Goal: Task Accomplishment & Management: Complete application form

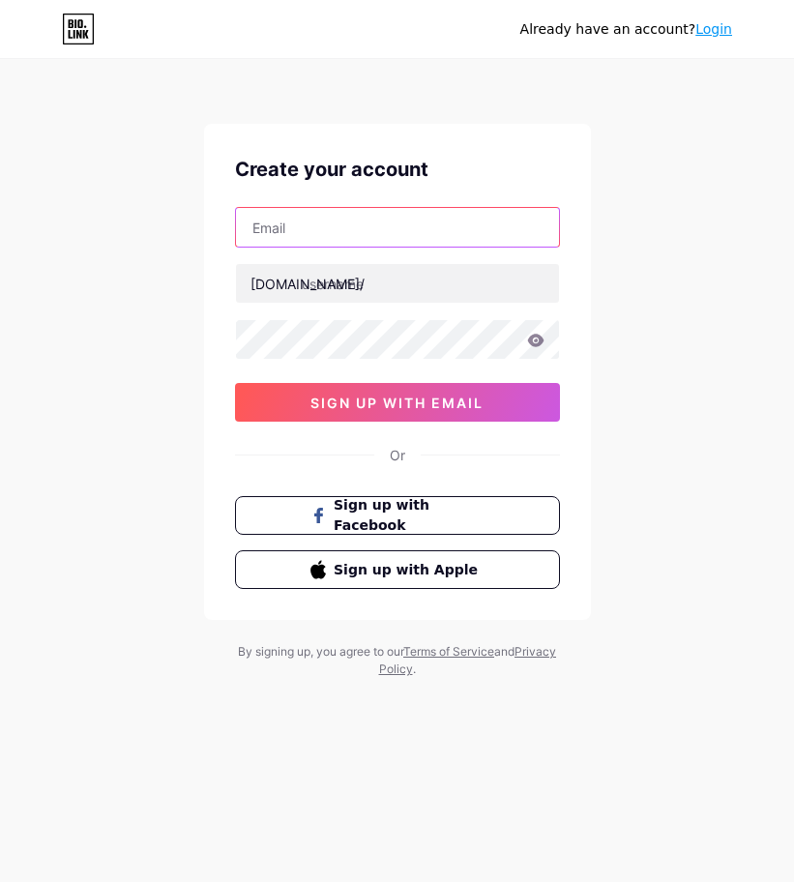
click at [328, 236] on input "text" at bounding box center [397, 227] width 323 height 39
type input "[EMAIL_ADDRESS][DOMAIN_NAME]"
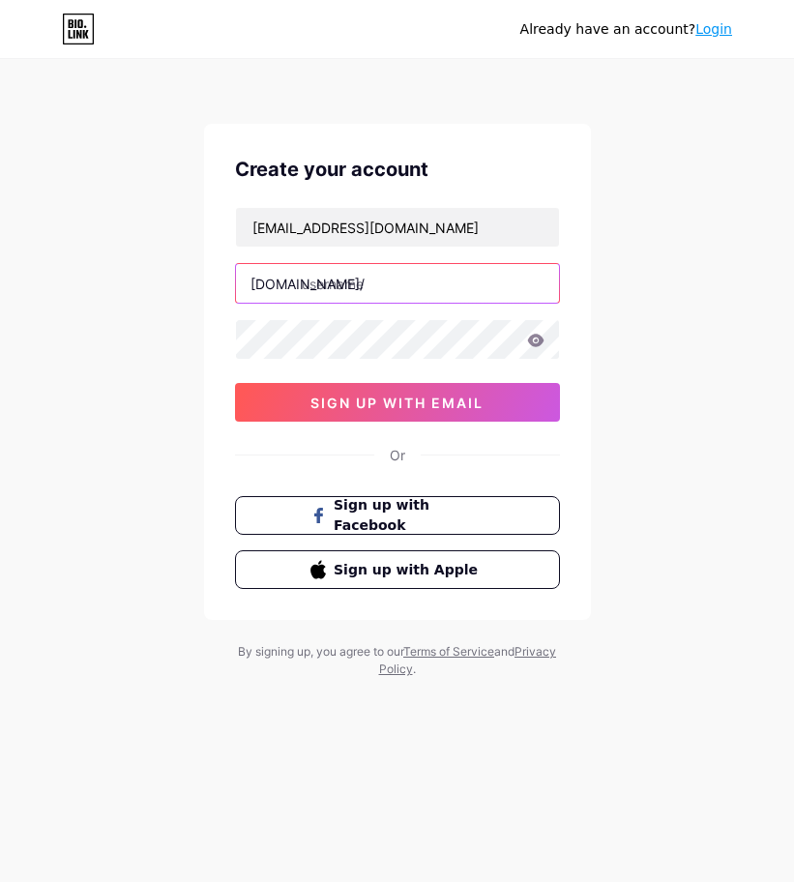
click at [348, 286] on input "text" at bounding box center [397, 283] width 323 height 39
type input "alamin1207"
click at [624, 313] on div "Already have an account? Login Create your account [EMAIL_ADDRESS][DOMAIN_NAME]…" at bounding box center [397, 370] width 794 height 740
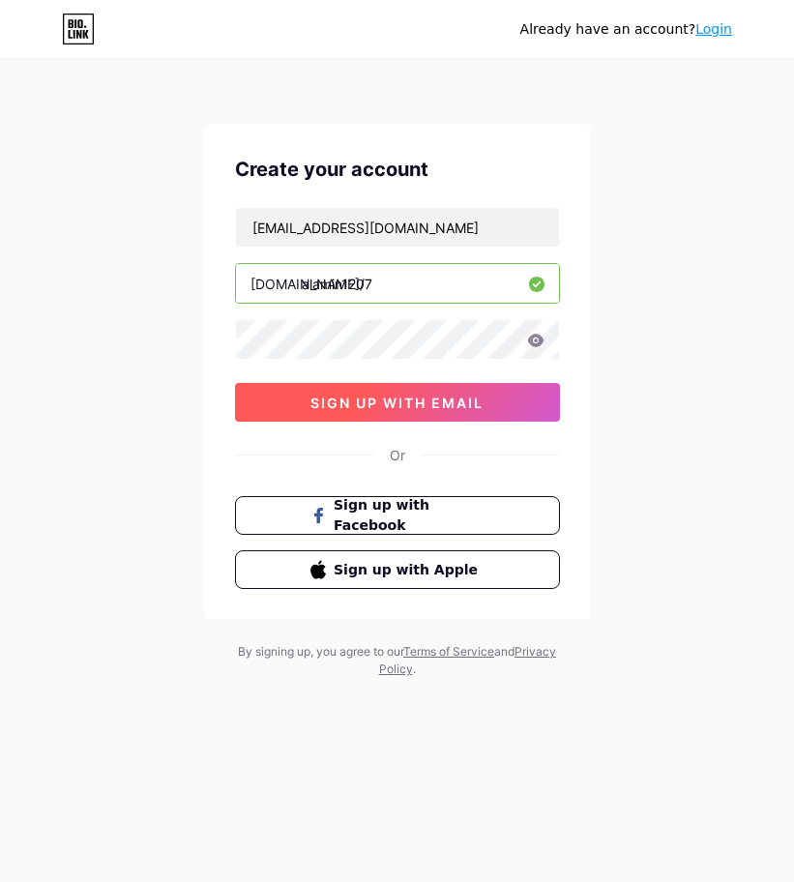
click at [446, 411] on button "sign up with email" at bounding box center [397, 402] width 325 height 39
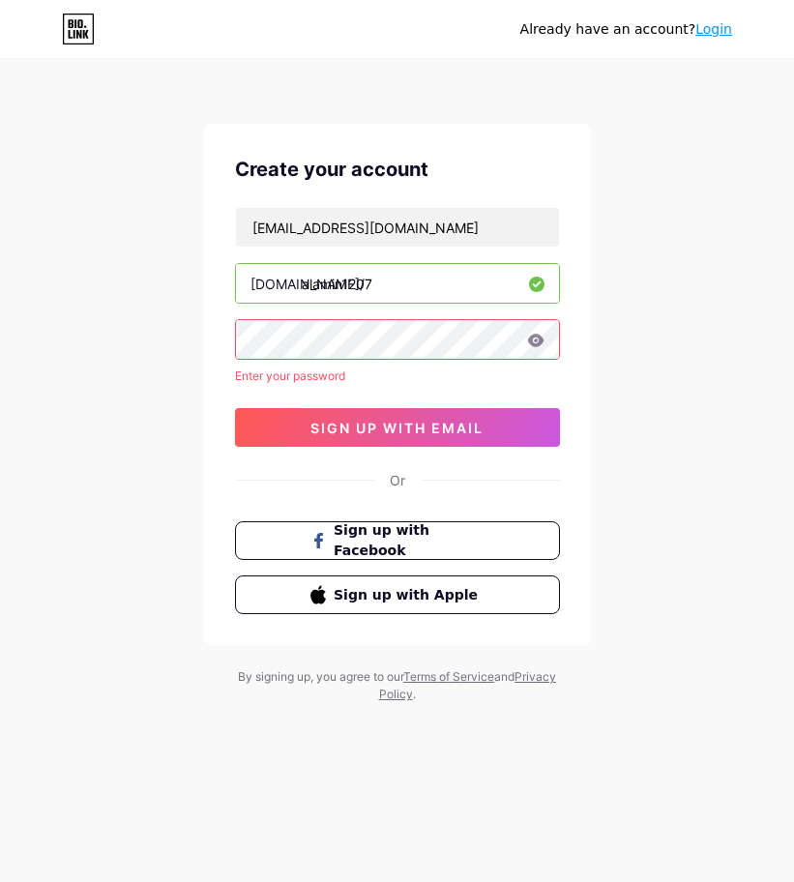
click at [533, 339] on icon at bounding box center [535, 341] width 17 height 14
click at [341, 360] on div "[EMAIL_ADDRESS][DOMAIN_NAME] [DOMAIN_NAME]/ alamin1207 Enter your password 0cAF…" at bounding box center [397, 327] width 325 height 240
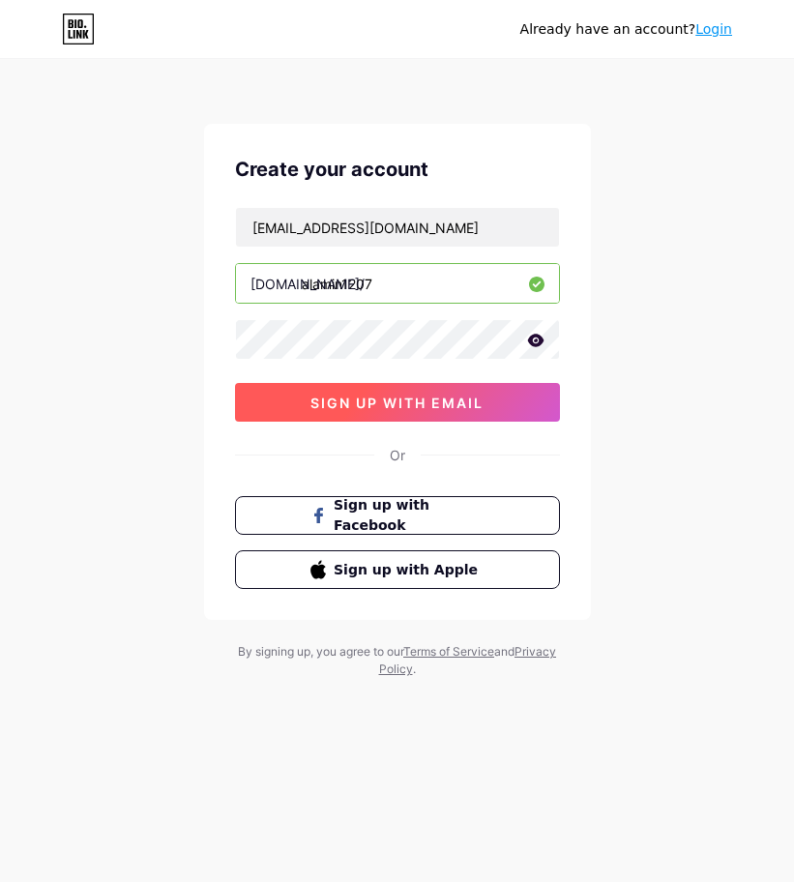
click at [414, 395] on span "sign up with email" at bounding box center [396, 402] width 173 height 16
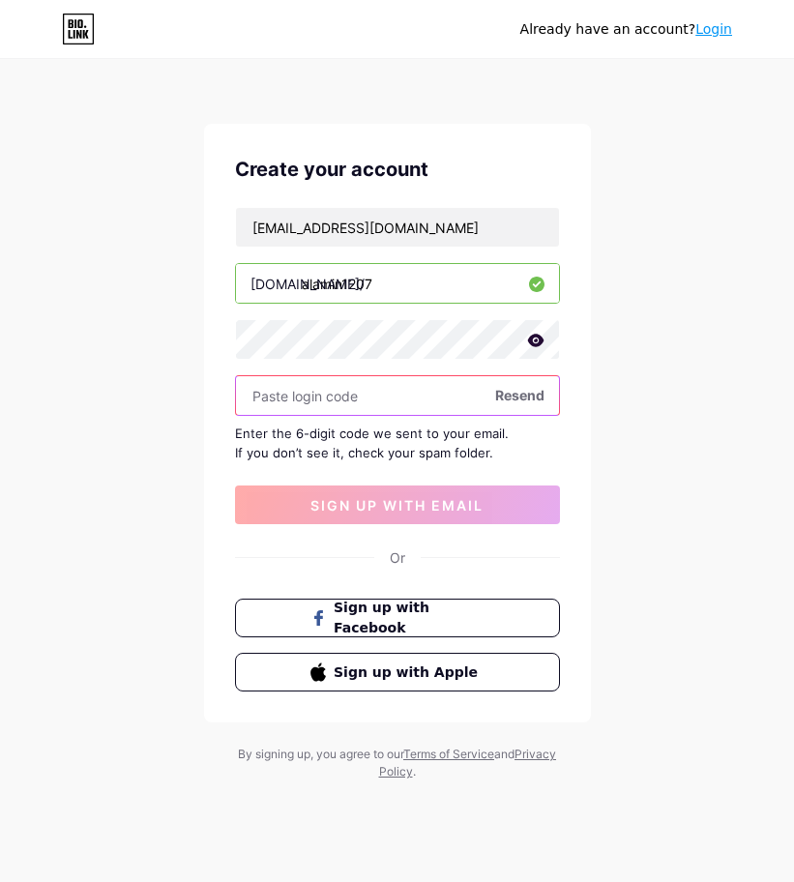
click at [291, 377] on input "text" at bounding box center [397, 395] width 323 height 39
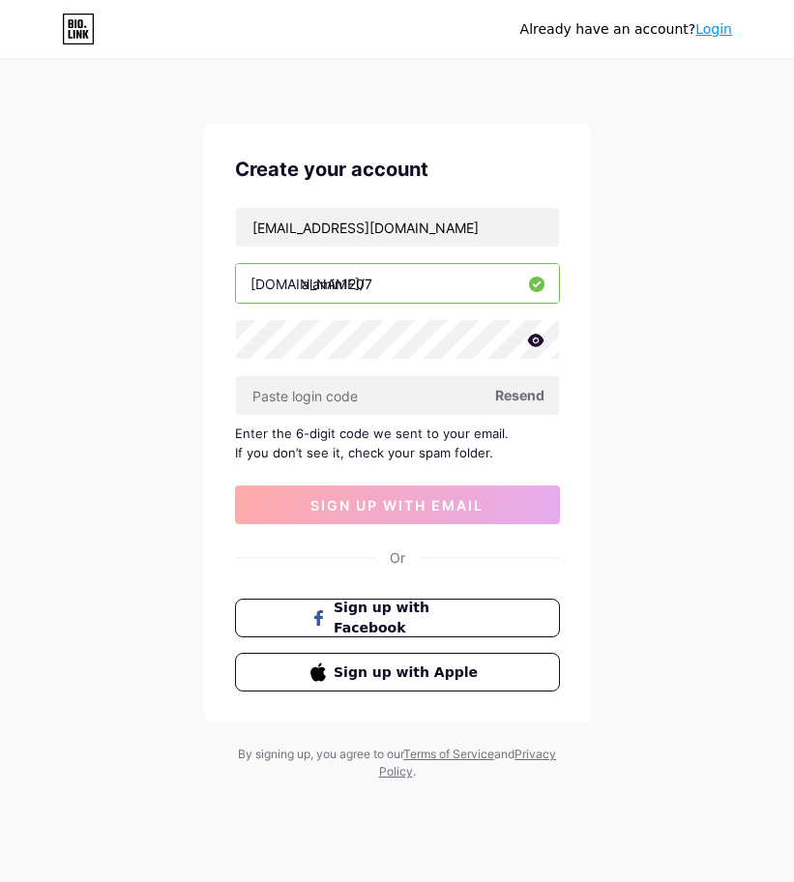
click at [537, 342] on icon at bounding box center [535, 341] width 17 height 14
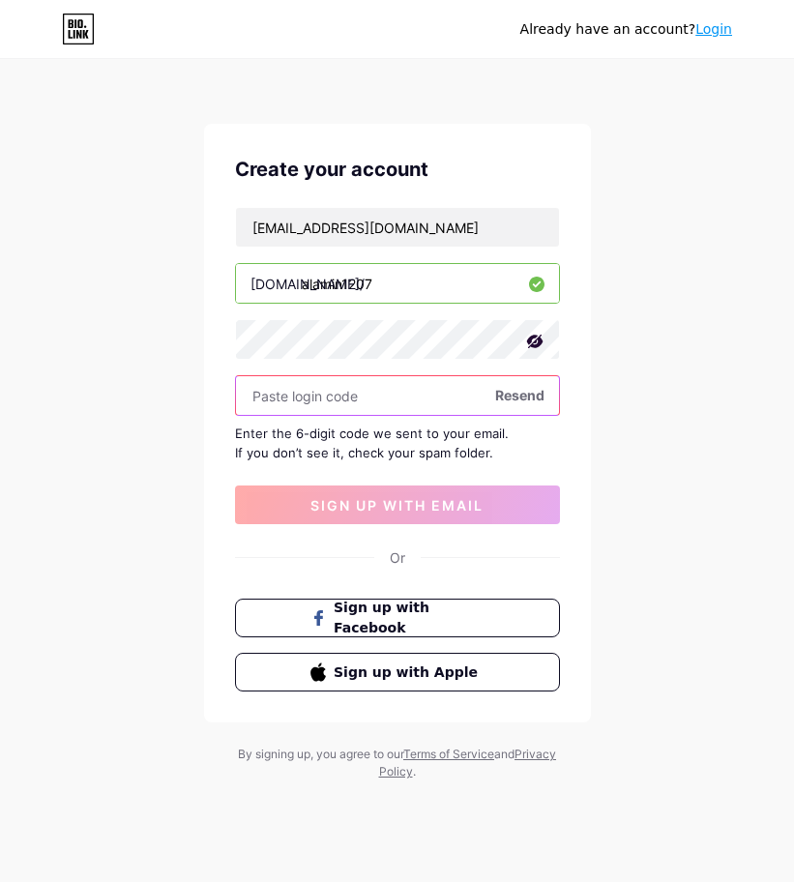
click at [332, 392] on input "text" at bounding box center [397, 395] width 323 height 39
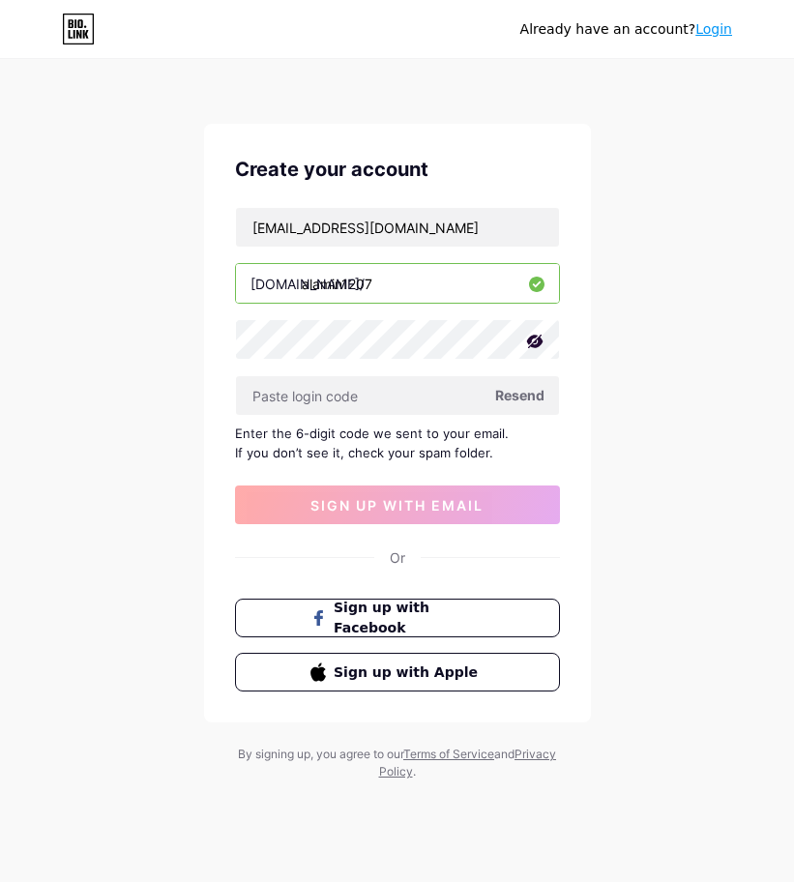
click at [521, 398] on span "Resend" at bounding box center [519, 395] width 49 height 20
click at [689, 373] on div "Already have an account? Login Create your account [EMAIL_ADDRESS][DOMAIN_NAME]…" at bounding box center [397, 421] width 794 height 842
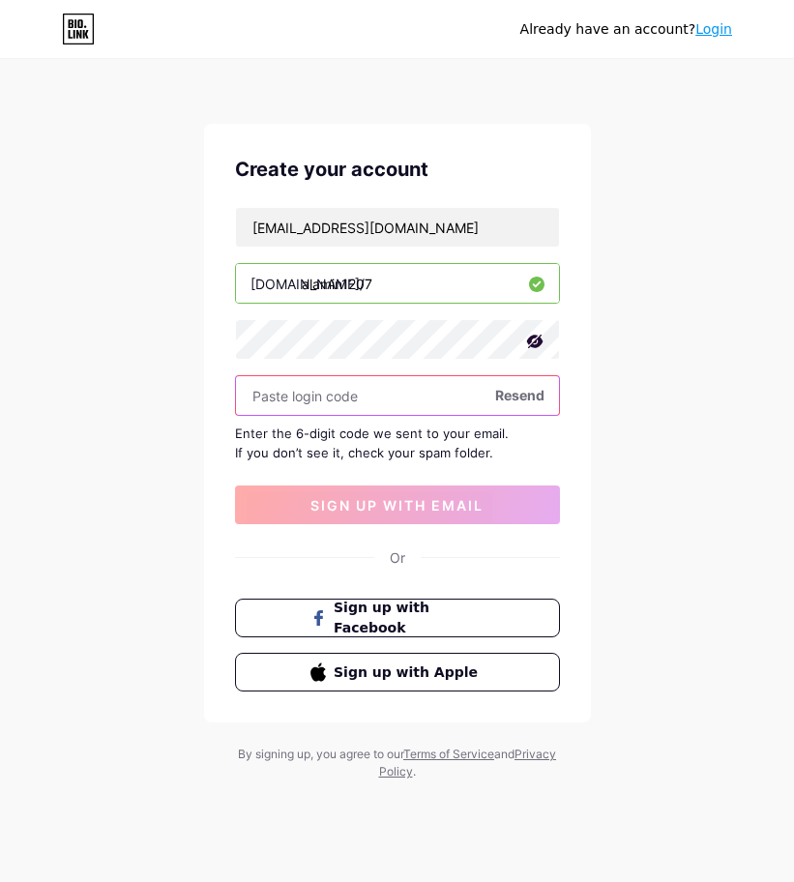
click at [313, 388] on input "text" at bounding box center [397, 395] width 323 height 39
paste input "146706"
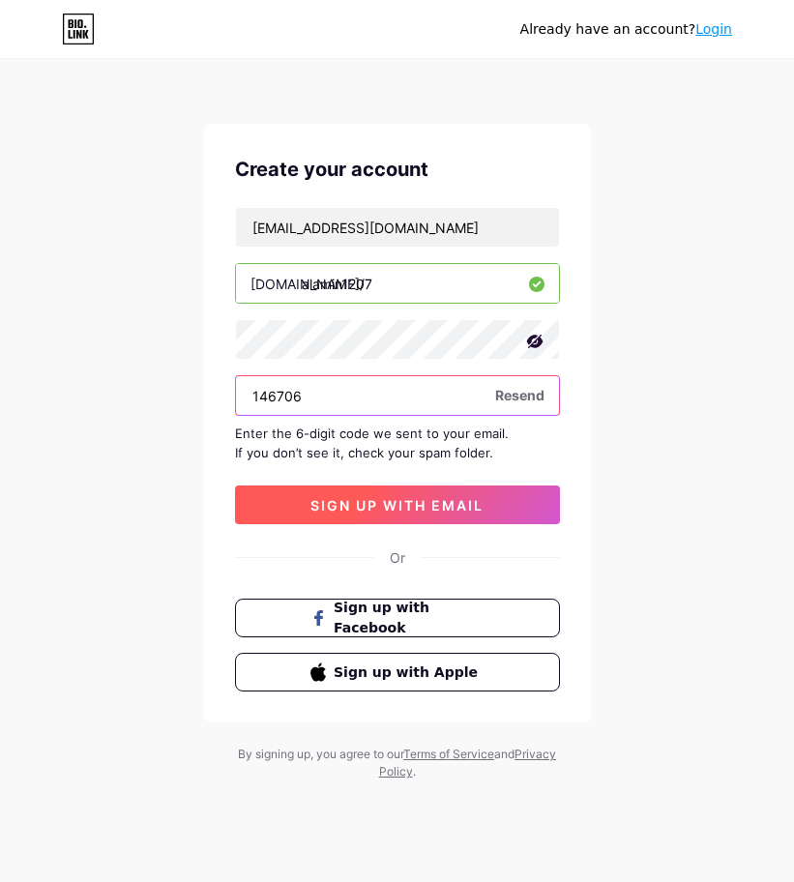
type input "146706"
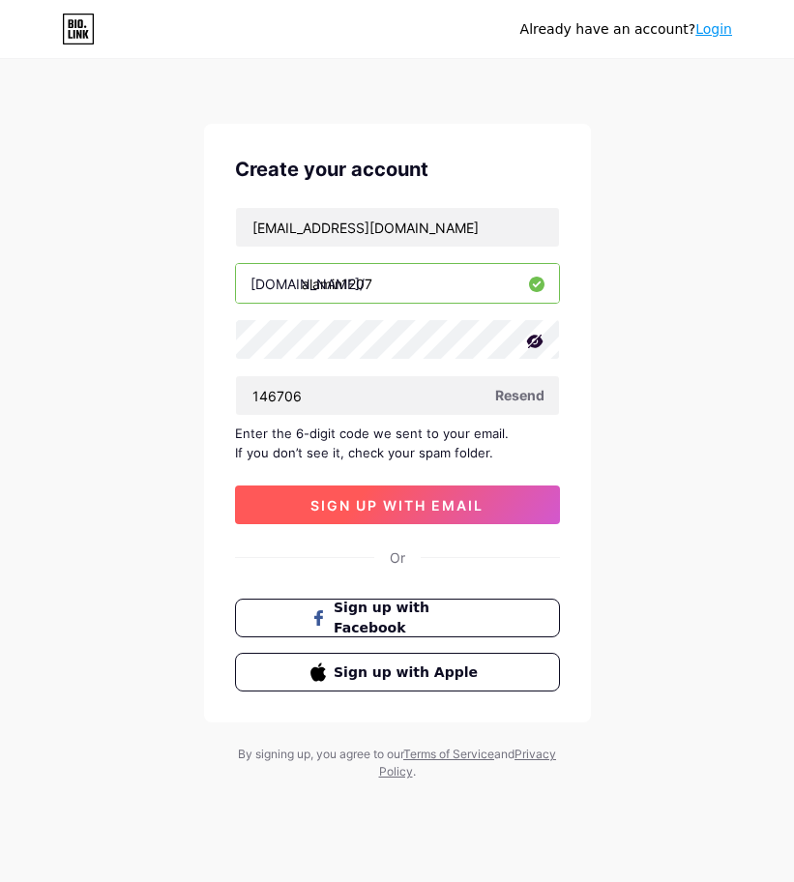
click at [412, 508] on span "sign up with email" at bounding box center [396, 505] width 173 height 16
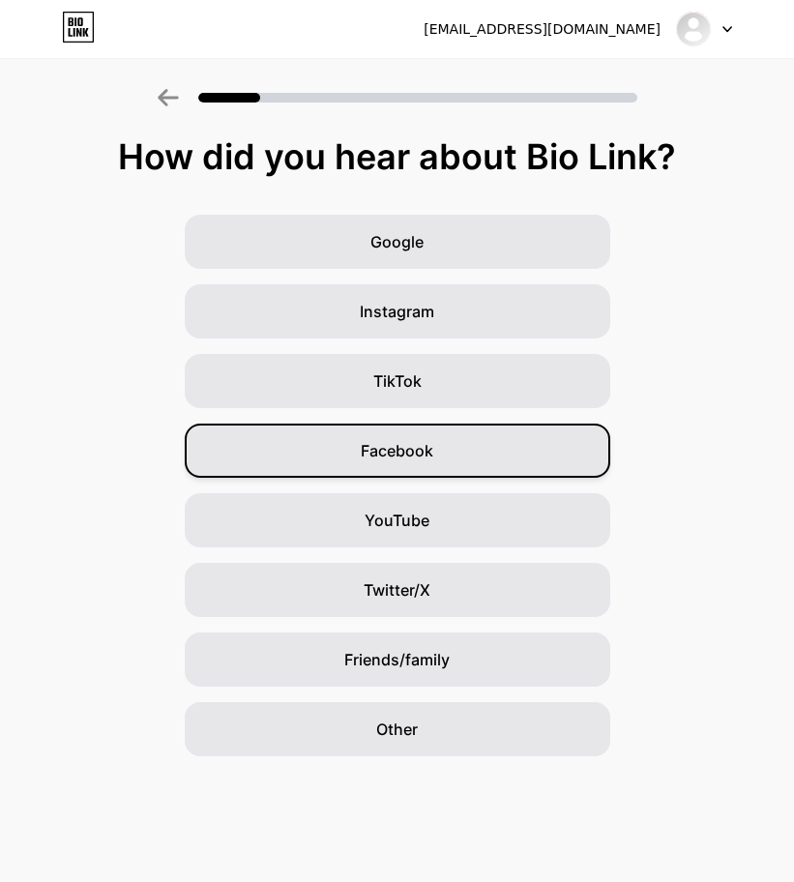
click at [481, 434] on div "Facebook" at bounding box center [397, 450] width 425 height 54
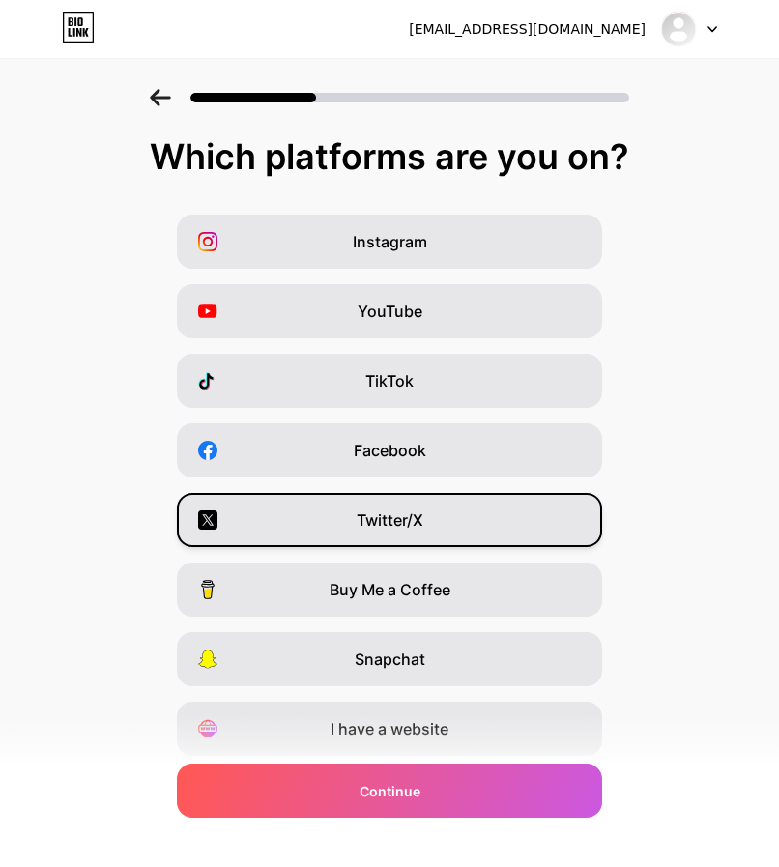
scroll to position [63, 0]
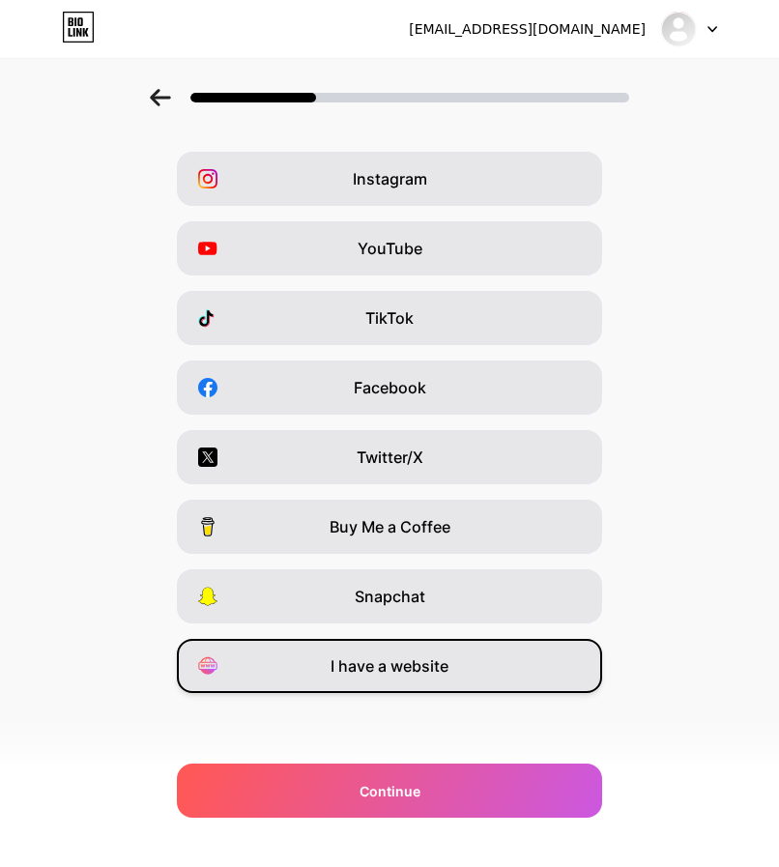
click at [392, 666] on span "I have a website" at bounding box center [390, 665] width 118 height 23
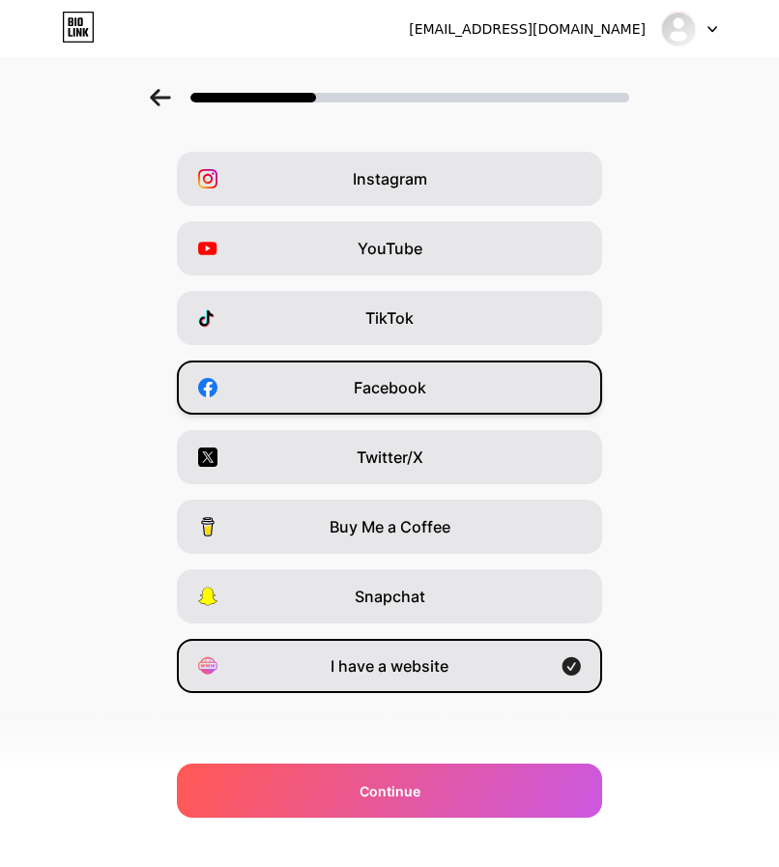
click at [411, 389] on span "Facebook" at bounding box center [390, 387] width 73 height 23
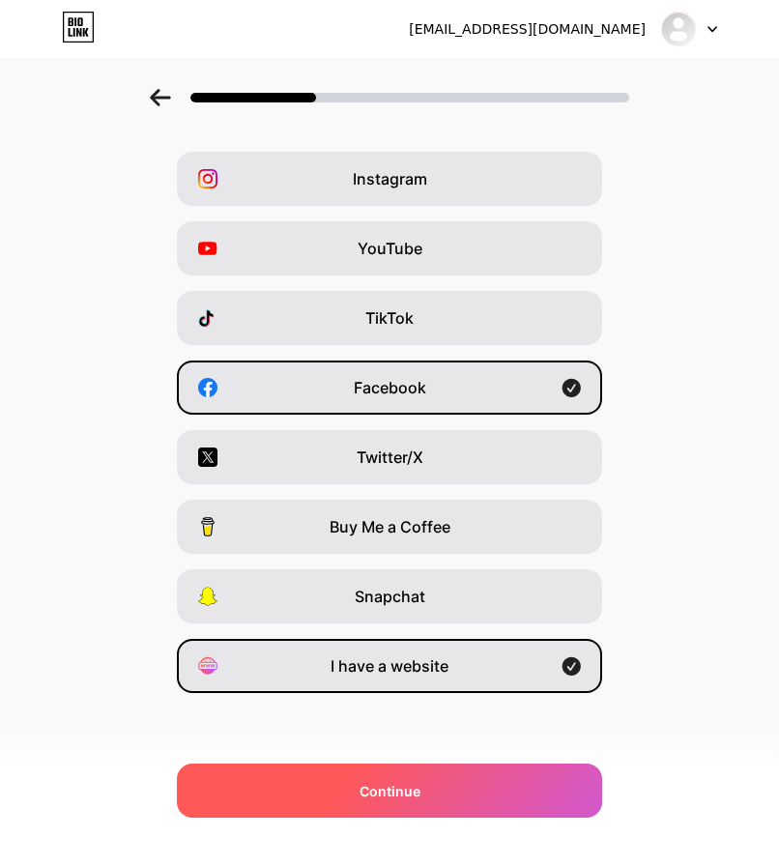
click at [461, 779] on div "Continue" at bounding box center [389, 791] width 425 height 54
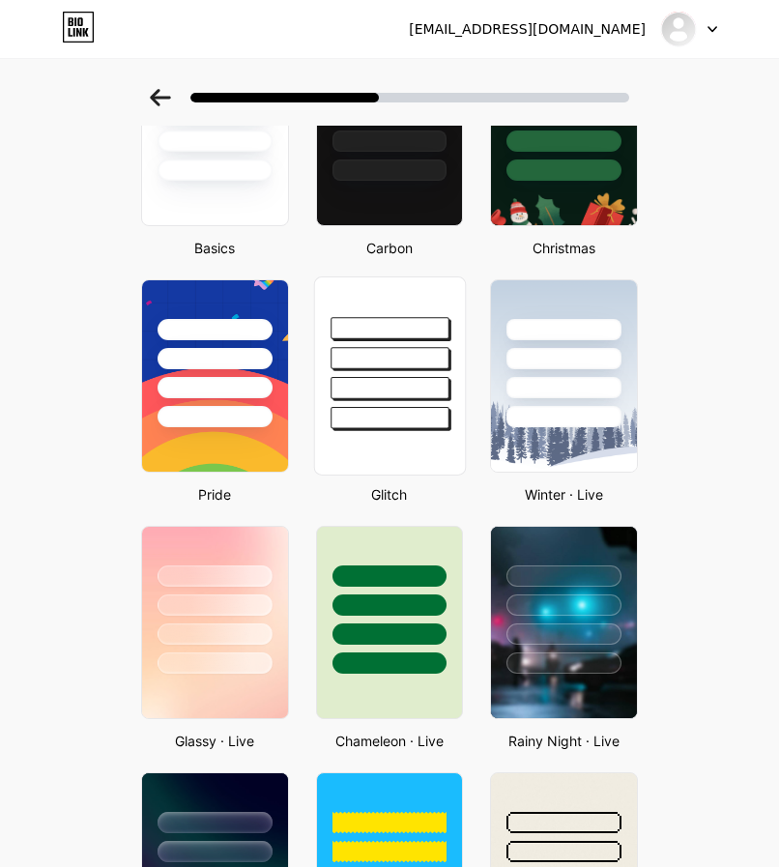
scroll to position [193, 0]
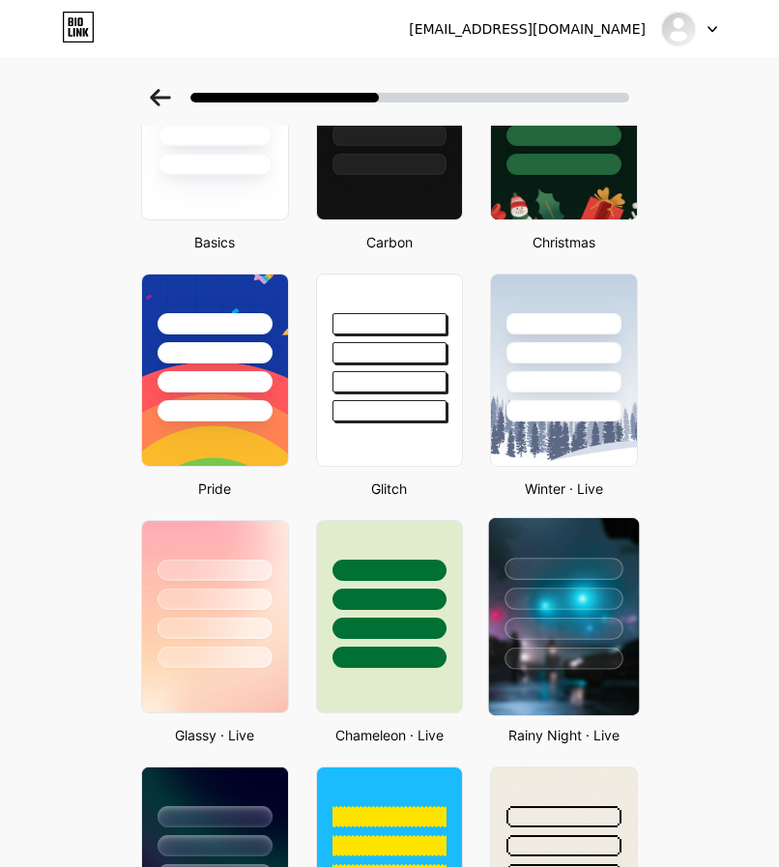
click at [566, 549] on div at bounding box center [564, 594] width 150 height 152
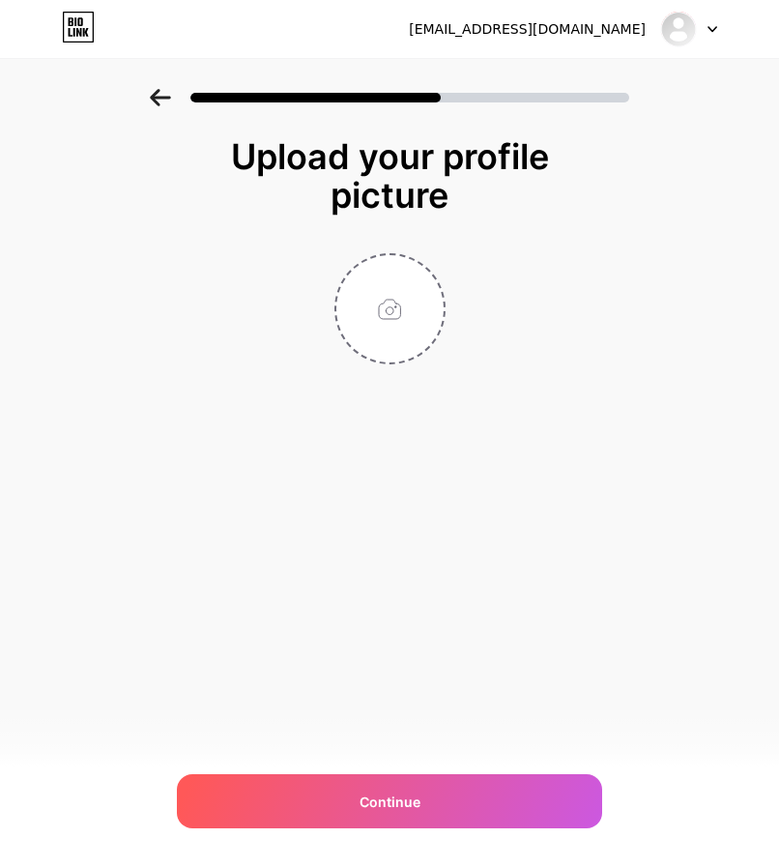
scroll to position [0, 0]
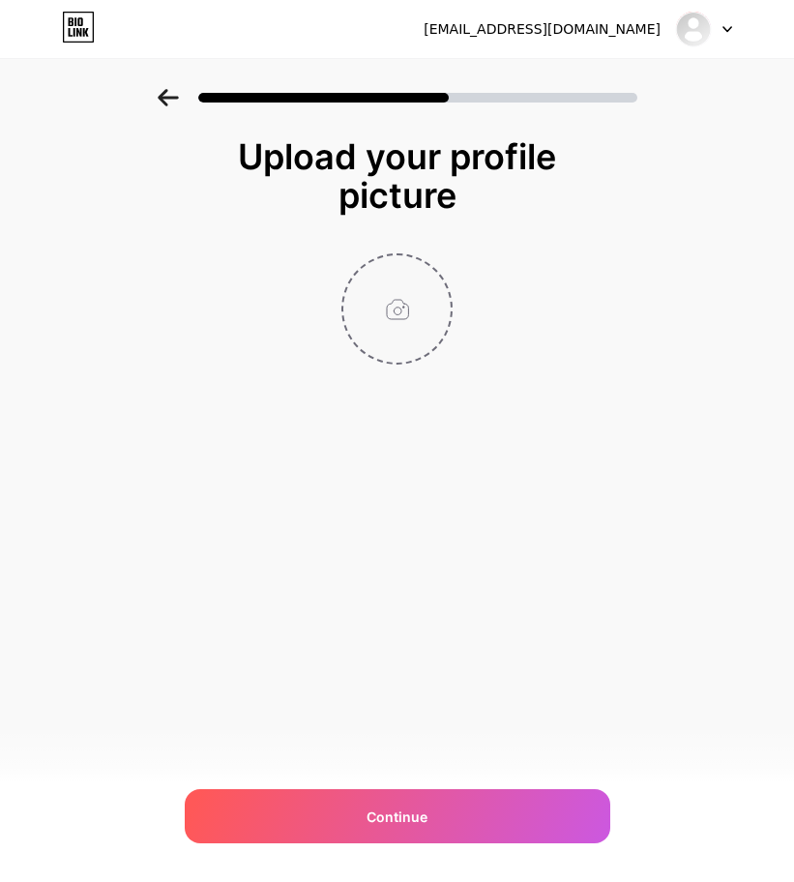
click at [421, 291] on input "file" at bounding box center [396, 308] width 107 height 107
click at [390, 311] on input "file" at bounding box center [396, 308] width 107 height 107
type input "C:\fakepath\photo_2025-09-09_10-51-04.jpg"
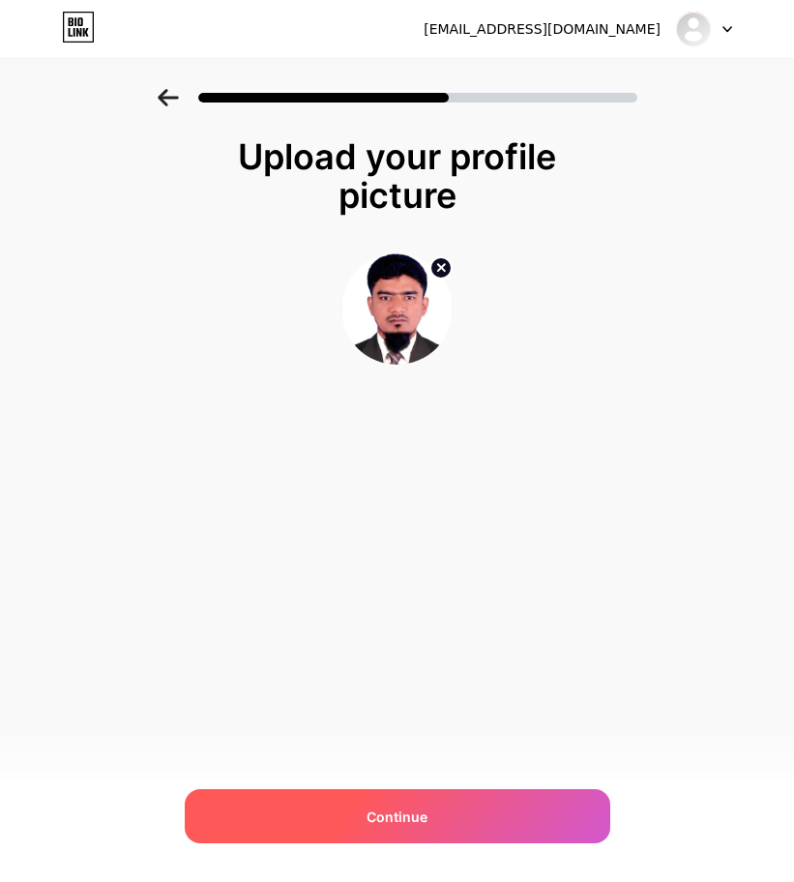
click at [455, 802] on div "Continue" at bounding box center [397, 816] width 425 height 54
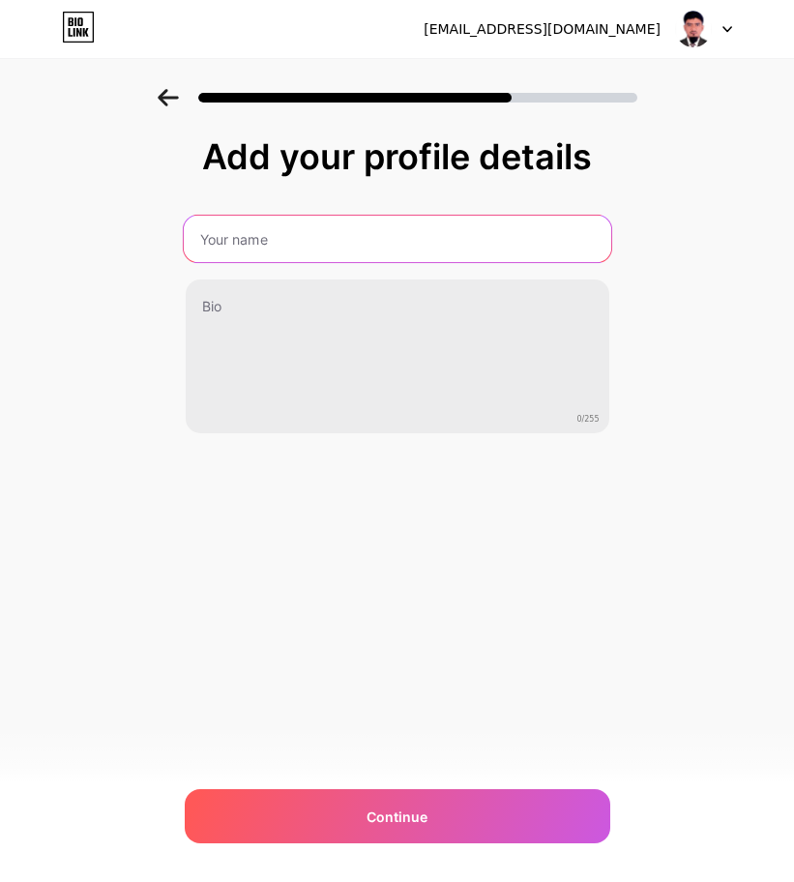
click at [376, 243] on input "text" at bounding box center [396, 239] width 427 height 46
type input "[PERSON_NAME]"
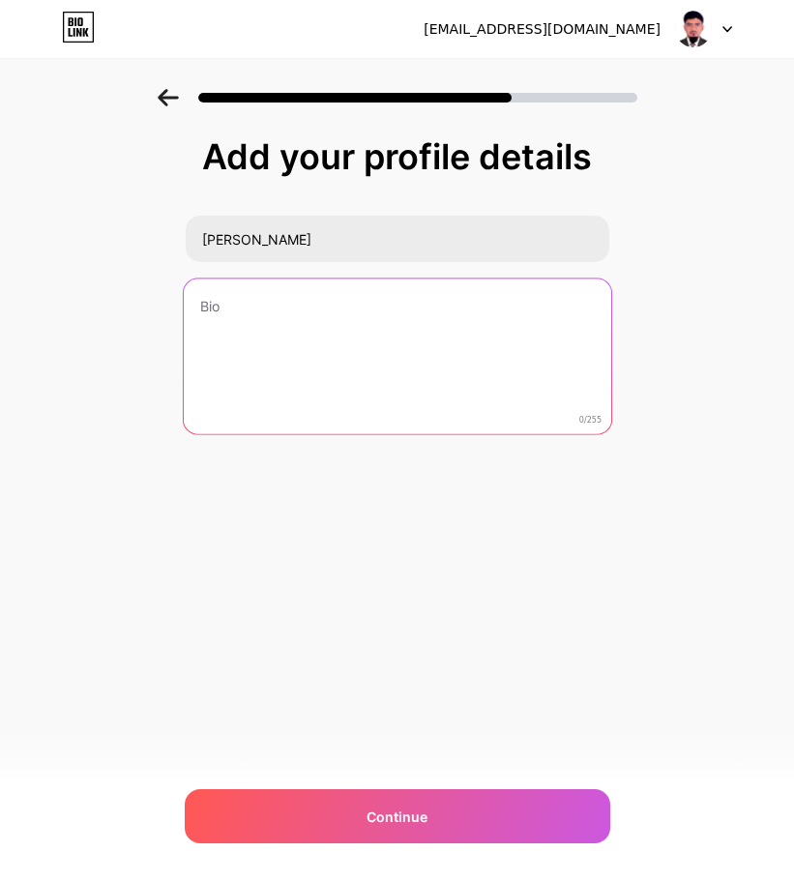
click at [322, 328] on textarea at bounding box center [396, 357] width 427 height 158
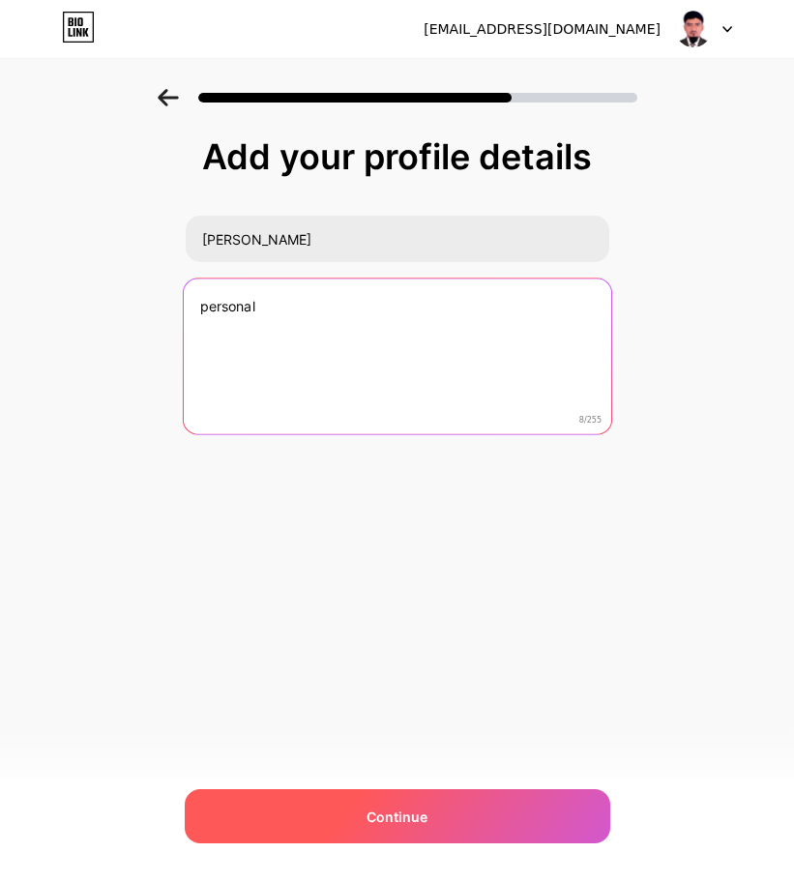
type textarea "personal"
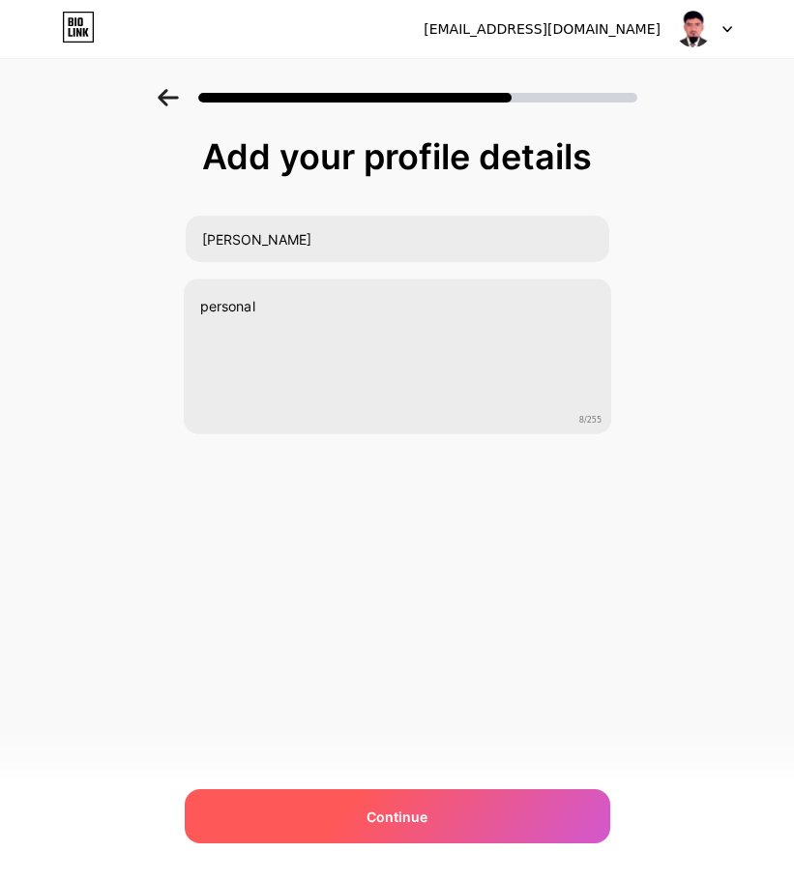
click at [409, 806] on span "Continue" at bounding box center [396, 816] width 61 height 20
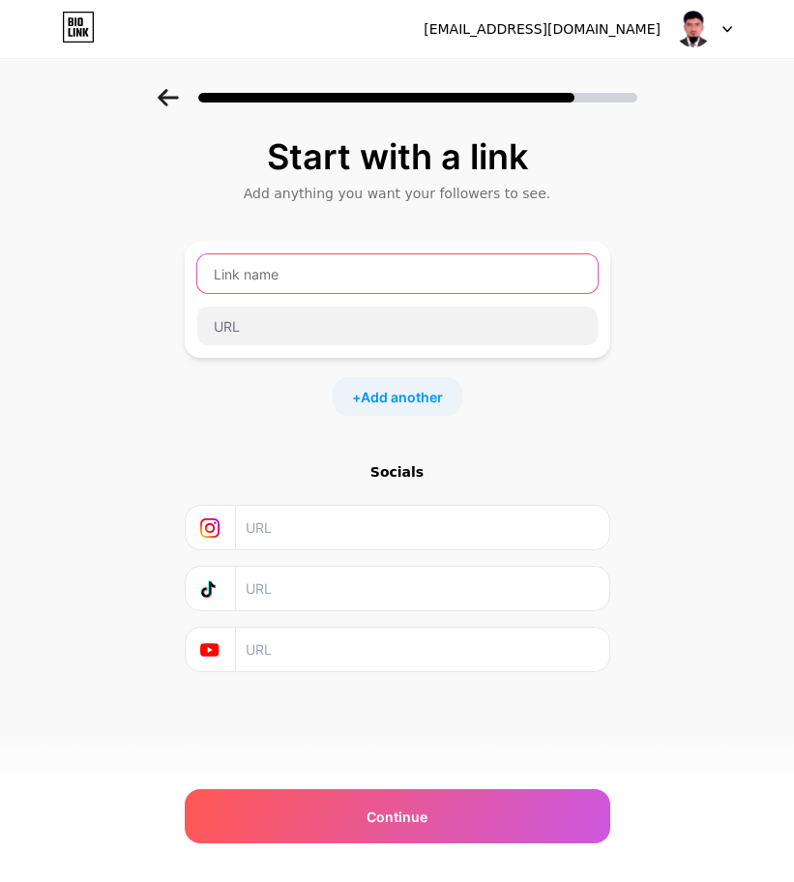
click at [297, 274] on input "text" at bounding box center [397, 273] width 400 height 39
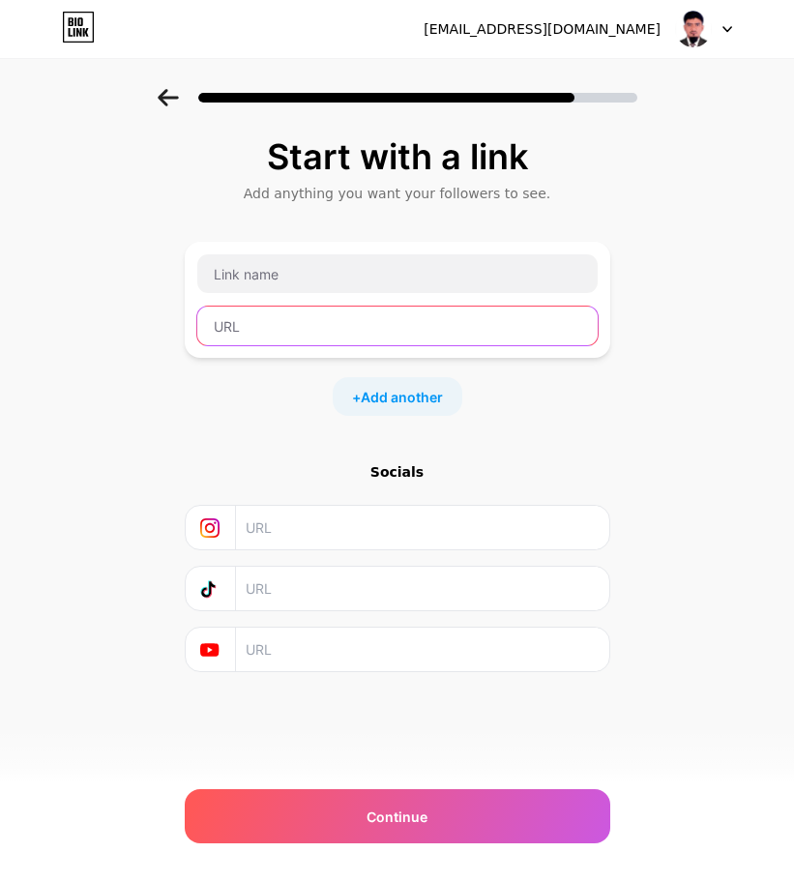
click at [229, 328] on input "text" at bounding box center [397, 325] width 400 height 39
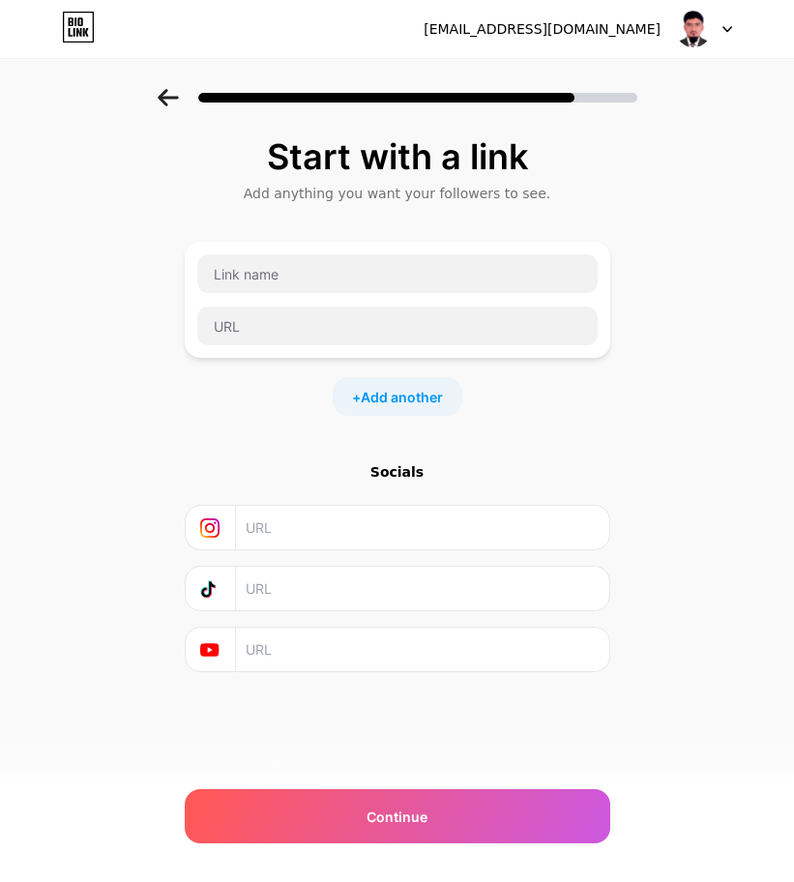
click at [248, 446] on div "Start with a link Add anything you want your followers to see. + Add another So…" at bounding box center [397, 404] width 425 height 535
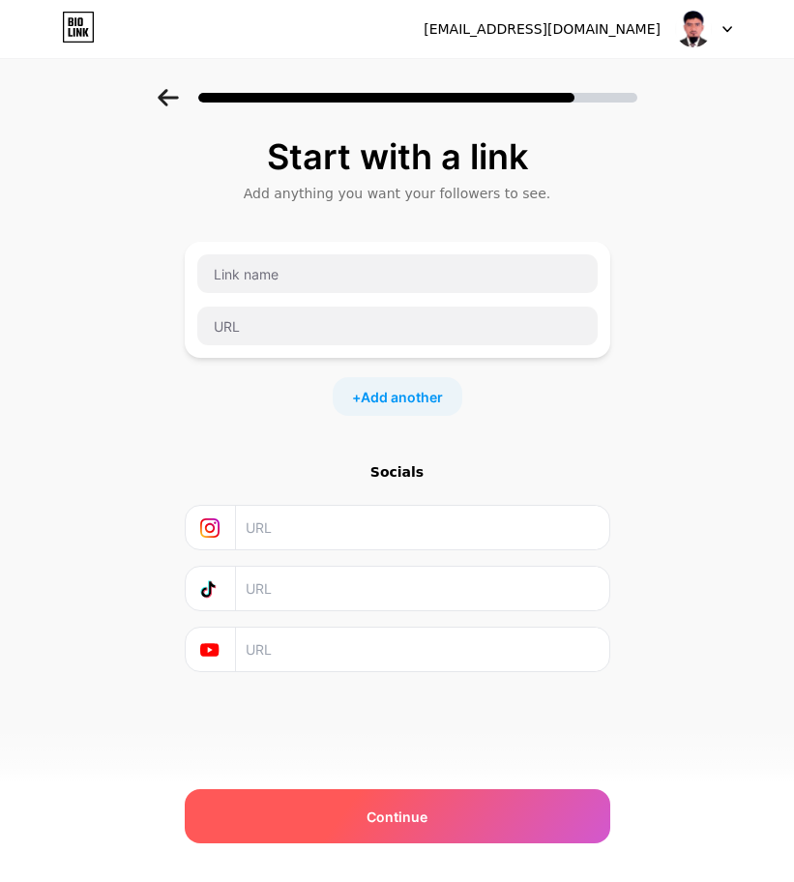
click at [437, 800] on div "Continue" at bounding box center [397, 816] width 425 height 54
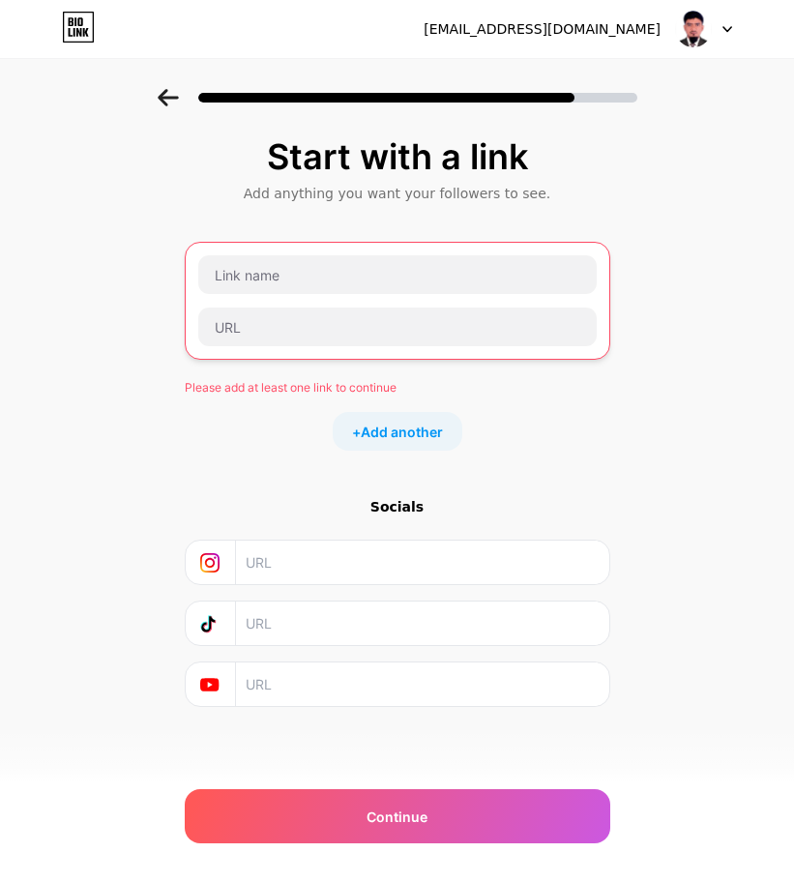
click at [289, 467] on div "Start with a link Add anything you want your followers to see. Please add at le…" at bounding box center [397, 421] width 425 height 569
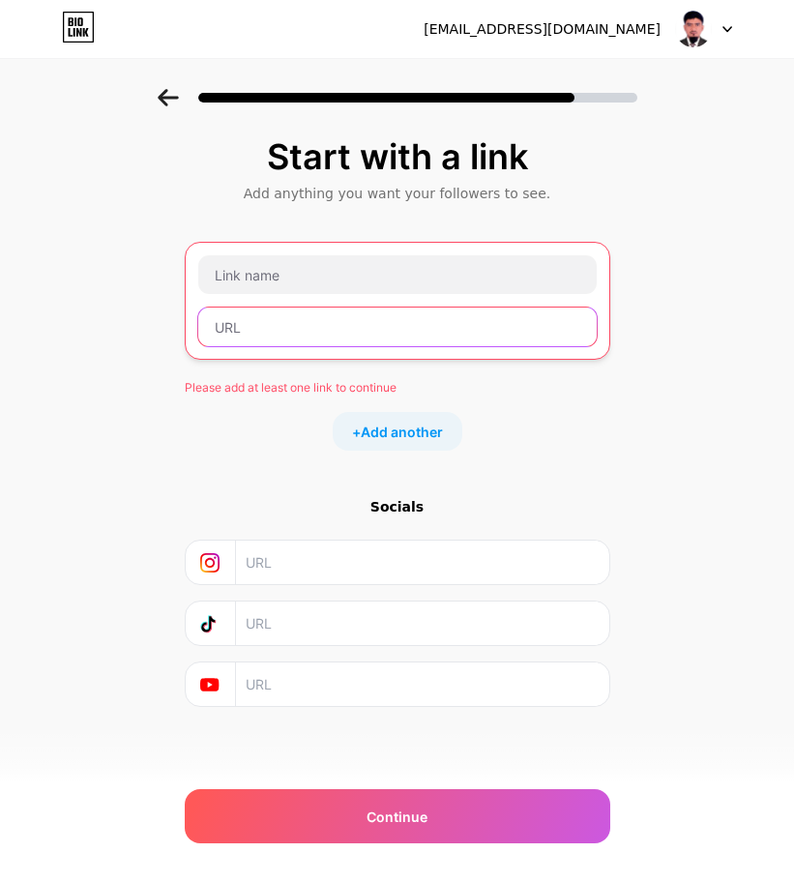
click at [367, 334] on input "text" at bounding box center [397, 326] width 398 height 39
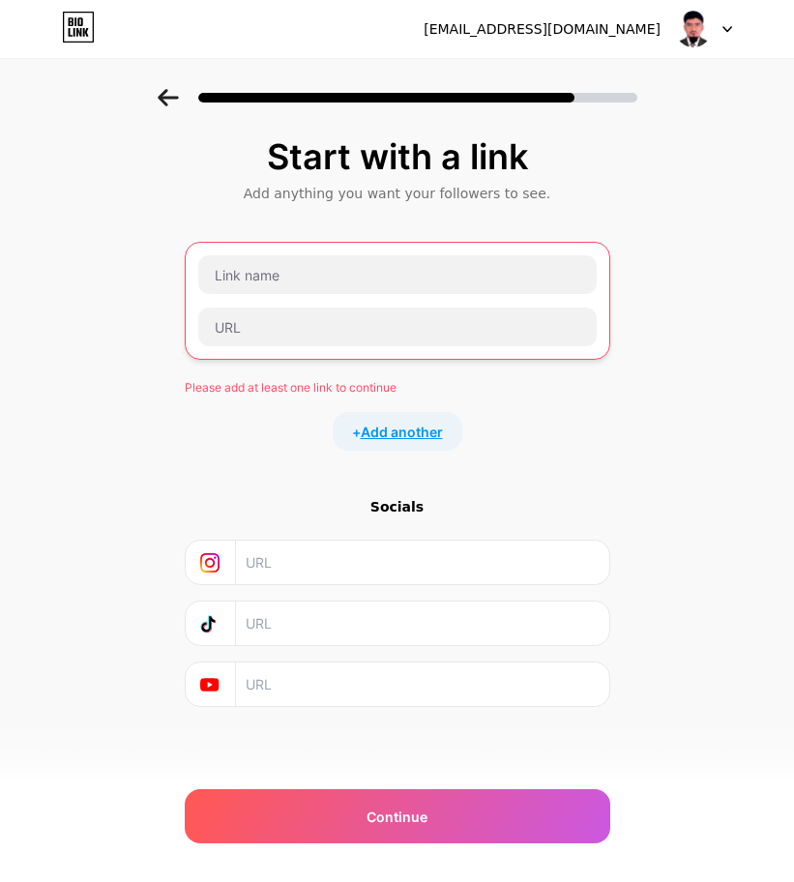
click at [409, 433] on span "Add another" at bounding box center [402, 431] width 82 height 20
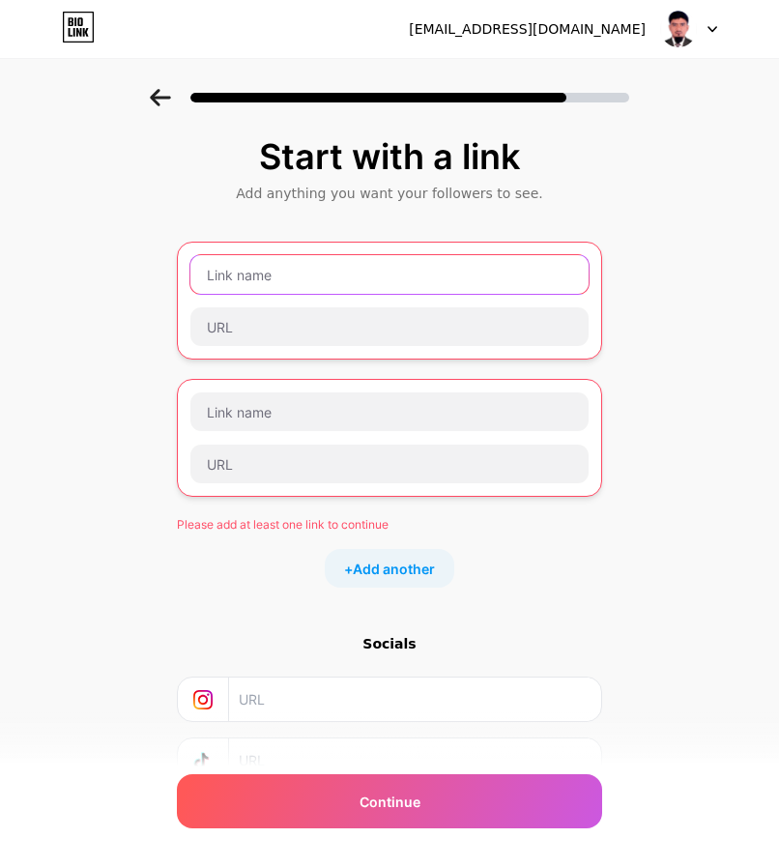
click at [345, 274] on input "text" at bounding box center [389, 274] width 398 height 39
click at [411, 290] on input "text" at bounding box center [389, 274] width 398 height 39
paste input "WhatsApp"
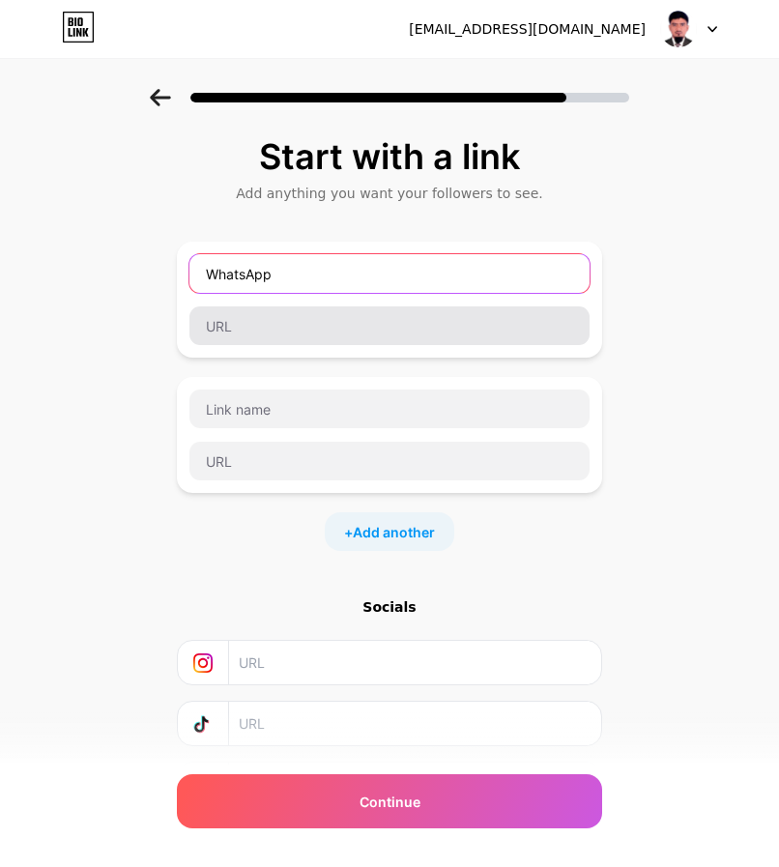
type input "WhatsApp"
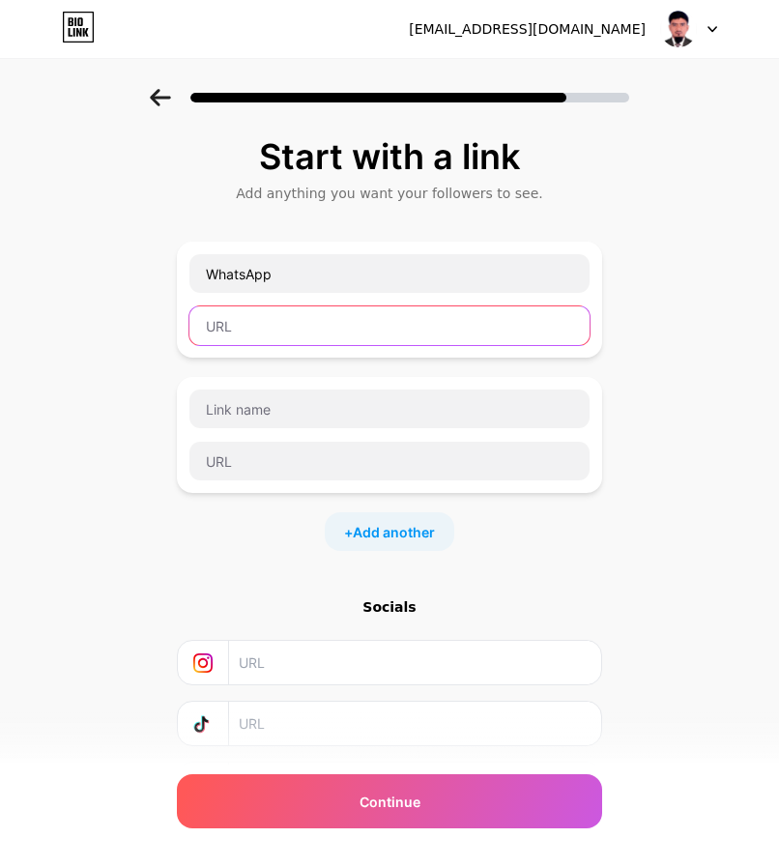
click at [368, 329] on input "text" at bounding box center [389, 325] width 400 height 39
